Goal: Complete application form: Complete application form

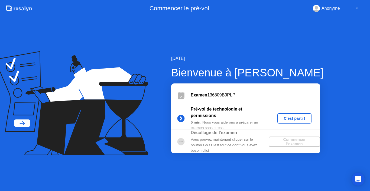
click at [292, 118] on div "C'est parti !" at bounding box center [294, 118] width 30 height 4
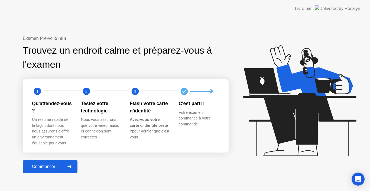
click at [291, 120] on icon at bounding box center [299, 100] width 113 height 111
click at [119, 157] on div "Examen Pré-vol: 5 min Trouvez un endroit calme et préparez-vous à l'examen 1 2 …" at bounding box center [126, 104] width 206 height 138
drag, startPoint x: 50, startPoint y: 164, endPoint x: 49, endPoint y: 161, distance: 3.0
click at [49, 161] on button "Commencer" at bounding box center [50, 166] width 55 height 13
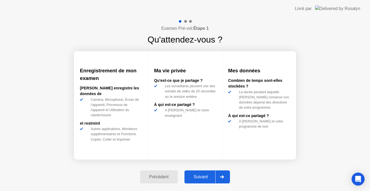
click at [202, 175] on div "Suivant" at bounding box center [200, 176] width 29 height 5
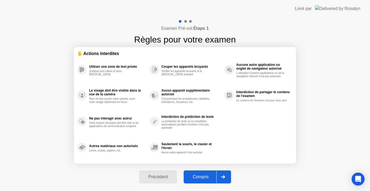
click at [202, 175] on div "Compris" at bounding box center [200, 176] width 31 height 5
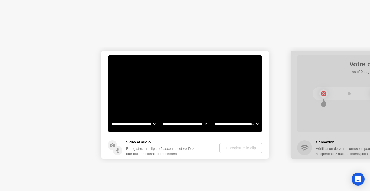
select select "**********"
select select "*******"
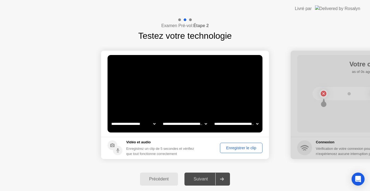
click at [196, 178] on div "Suivant" at bounding box center [200, 178] width 29 height 5
click at [238, 146] on div "Enregistrer le clip" at bounding box center [241, 148] width 39 height 4
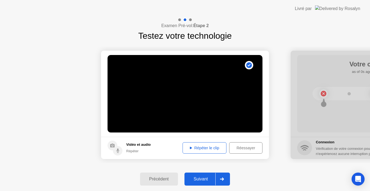
click at [194, 146] on div "Répéter le clip" at bounding box center [204, 148] width 40 height 4
click at [196, 178] on div "Suivant" at bounding box center [200, 178] width 29 height 5
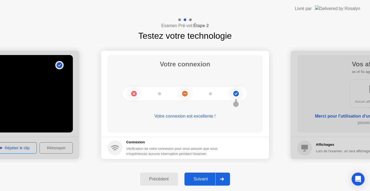
click at [196, 178] on div "Suivant" at bounding box center [200, 178] width 29 height 5
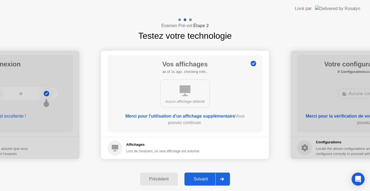
click at [196, 178] on div "Suivant" at bounding box center [200, 178] width 29 height 5
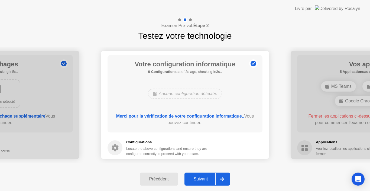
click at [196, 178] on div "Suivant" at bounding box center [200, 178] width 29 height 5
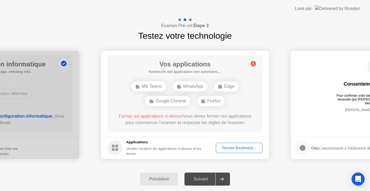
click at [196, 178] on div "Suivant" at bounding box center [200, 178] width 29 height 5
click at [226, 147] on div "Fermer forcément..." at bounding box center [239, 148] width 43 height 4
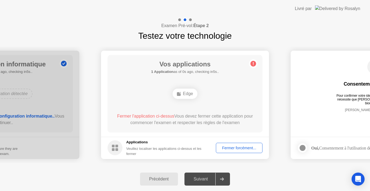
click at [228, 146] on div "Fermer forcément..." at bounding box center [239, 148] width 43 height 4
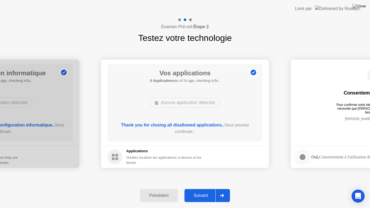
click at [201, 190] on div "Suivant" at bounding box center [200, 195] width 29 height 5
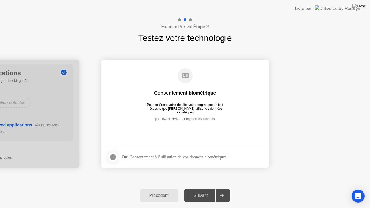
click at [201, 190] on div "Suivant" at bounding box center [200, 195] width 29 height 5
click at [160, 154] on div "Oui, Consentement à l'utilisation de vos données biométriques" at bounding box center [173, 156] width 105 height 5
click at [204, 190] on div "Suivant" at bounding box center [200, 195] width 29 height 5
click at [226, 190] on div at bounding box center [221, 195] width 13 height 12
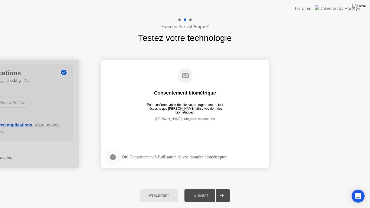
click at [166, 190] on div "Précédent" at bounding box center [159, 195] width 35 height 5
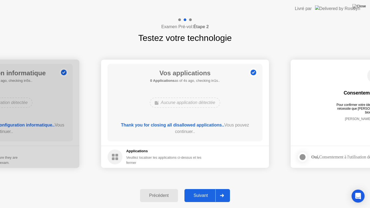
click at [220, 190] on div at bounding box center [221, 195] width 13 height 12
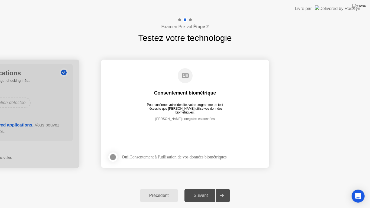
click at [220, 190] on div at bounding box center [221, 195] width 13 height 12
click at [189, 20] on div at bounding box center [190, 19] width 3 height 3
click at [185, 35] on h1 "Testez votre technologie" at bounding box center [184, 37] width 93 height 13
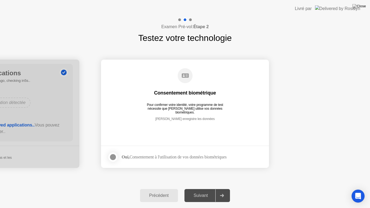
click at [185, 35] on h1 "Testez votre technologie" at bounding box center [184, 37] width 93 height 13
click at [182, 81] on circle at bounding box center [184, 75] width 15 height 15
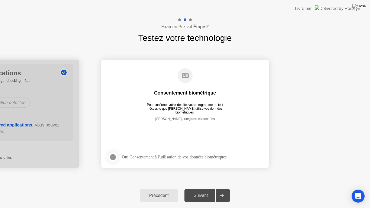
click at [184, 119] on div "[PERSON_NAME] enregistre les données" at bounding box center [184, 123] width 133 height 12
click at [144, 158] on div "Oui, Consentement à l'utilisation de vos données biométriques" at bounding box center [173, 156] width 105 height 5
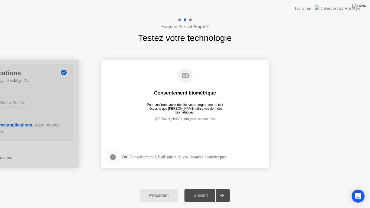
click at [144, 158] on div "Oui, Consentement à l'utilisation de vos données biométriques" at bounding box center [173, 156] width 105 height 5
click at [111, 155] on div at bounding box center [113, 157] width 6 height 6
drag, startPoint x: 200, startPoint y: 198, endPoint x: 200, endPoint y: 194, distance: 3.3
click at [200, 190] on div "Suivant" at bounding box center [200, 195] width 29 height 5
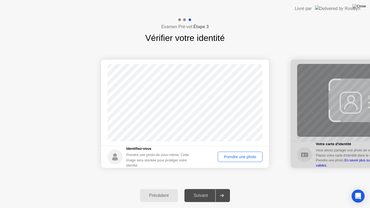
click at [234, 160] on button "Prendre une photo" at bounding box center [240, 157] width 45 height 10
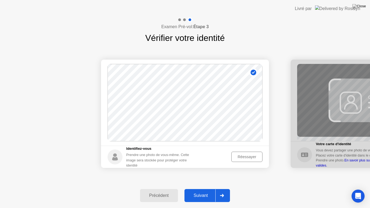
click at [204, 190] on button "Suivant" at bounding box center [207, 195] width 46 height 13
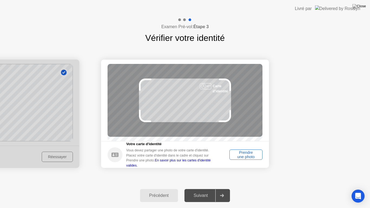
click at [250, 153] on div "Prendre une photo" at bounding box center [245, 154] width 29 height 9
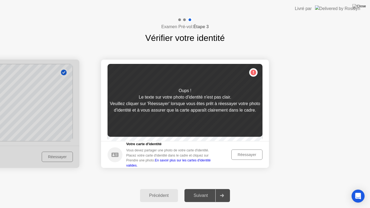
click at [250, 153] on button "Réessayer" at bounding box center [246, 154] width 31 height 10
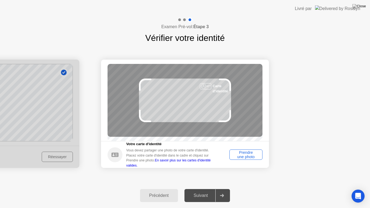
click at [183, 103] on div "Carte d'identité" at bounding box center [184, 100] width 155 height 73
click at [233, 158] on div "Prendre une photo" at bounding box center [245, 154] width 29 height 9
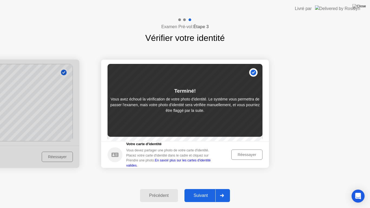
click at [199, 190] on div "Suivant" at bounding box center [200, 195] width 29 height 5
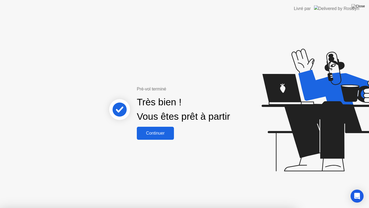
click at [178, 190] on div at bounding box center [184, 208] width 369 height 0
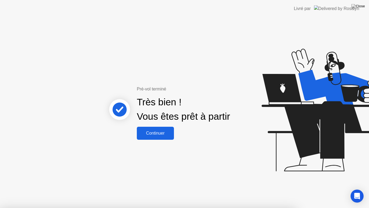
click at [178, 190] on div at bounding box center [184, 208] width 369 height 0
drag, startPoint x: 162, startPoint y: 41, endPoint x: 165, endPoint y: 96, distance: 55.6
